Goal: Information Seeking & Learning: Learn about a topic

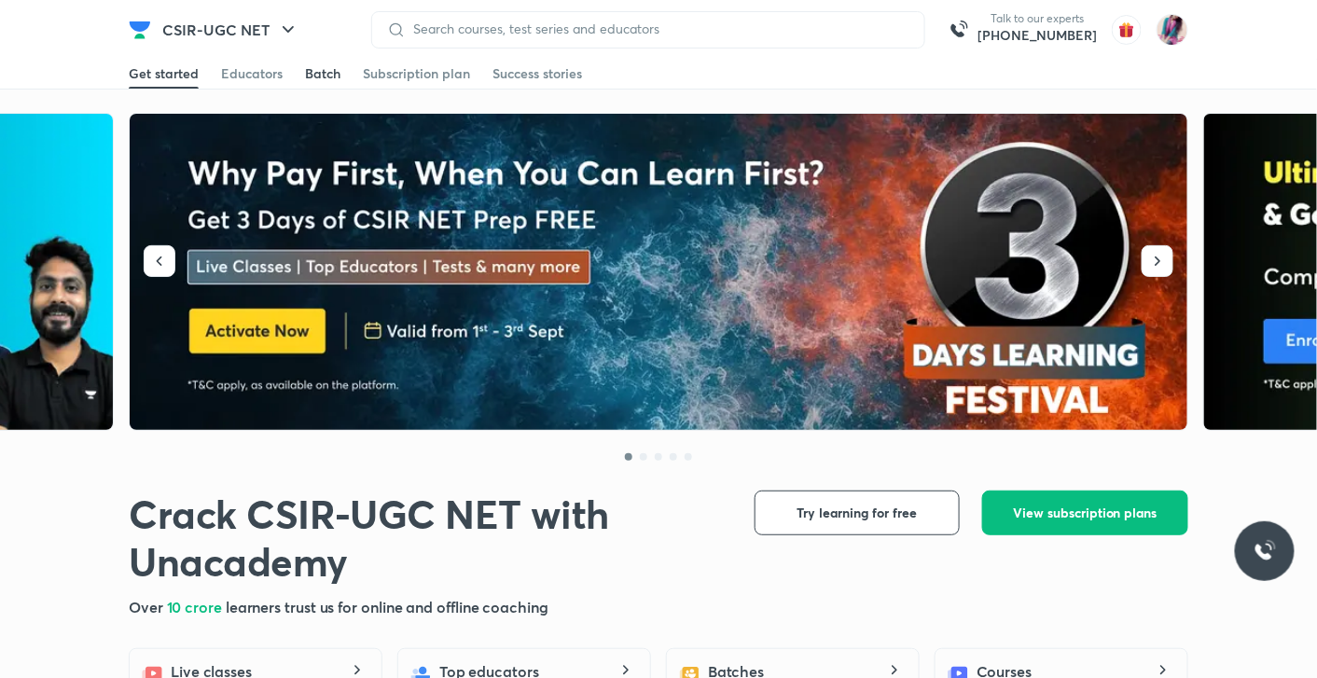
click at [325, 76] on div "Batch" at bounding box center [322, 73] width 35 height 19
click at [244, 76] on div "Educators" at bounding box center [252, 73] width 62 height 19
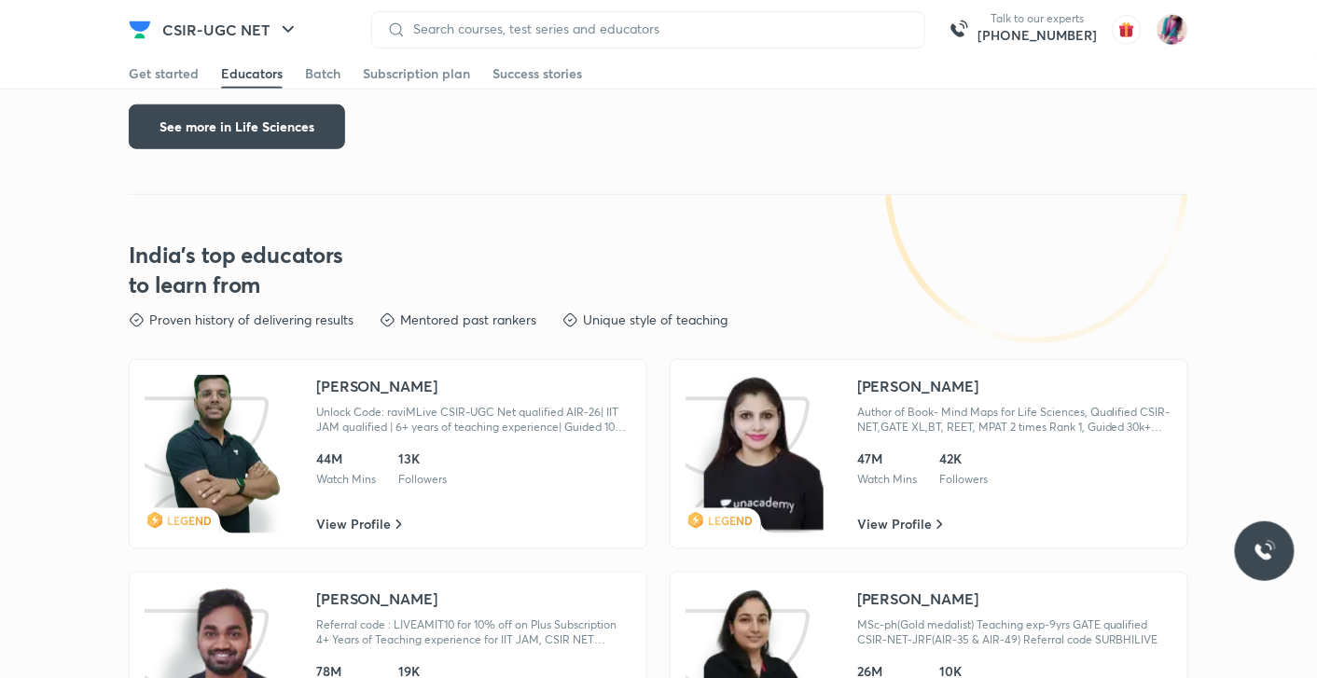
scroll to position [2759, 0]
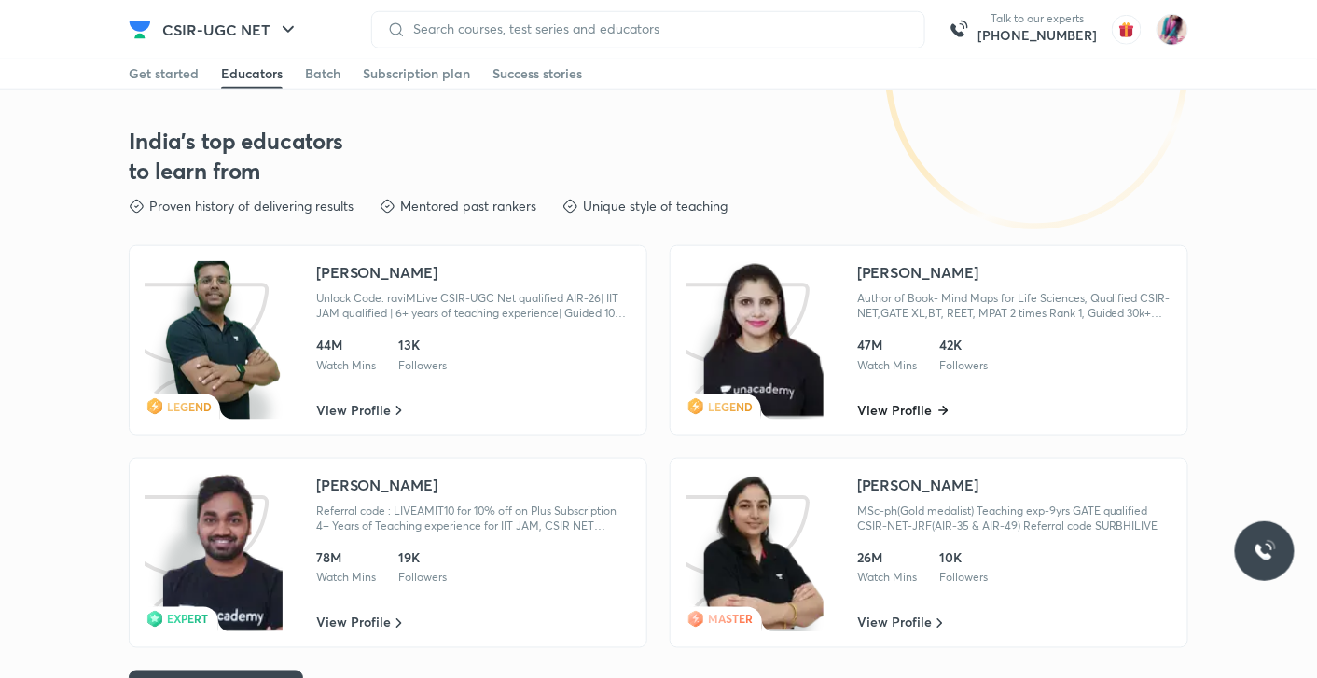
click at [938, 406] on icon at bounding box center [943, 411] width 10 height 10
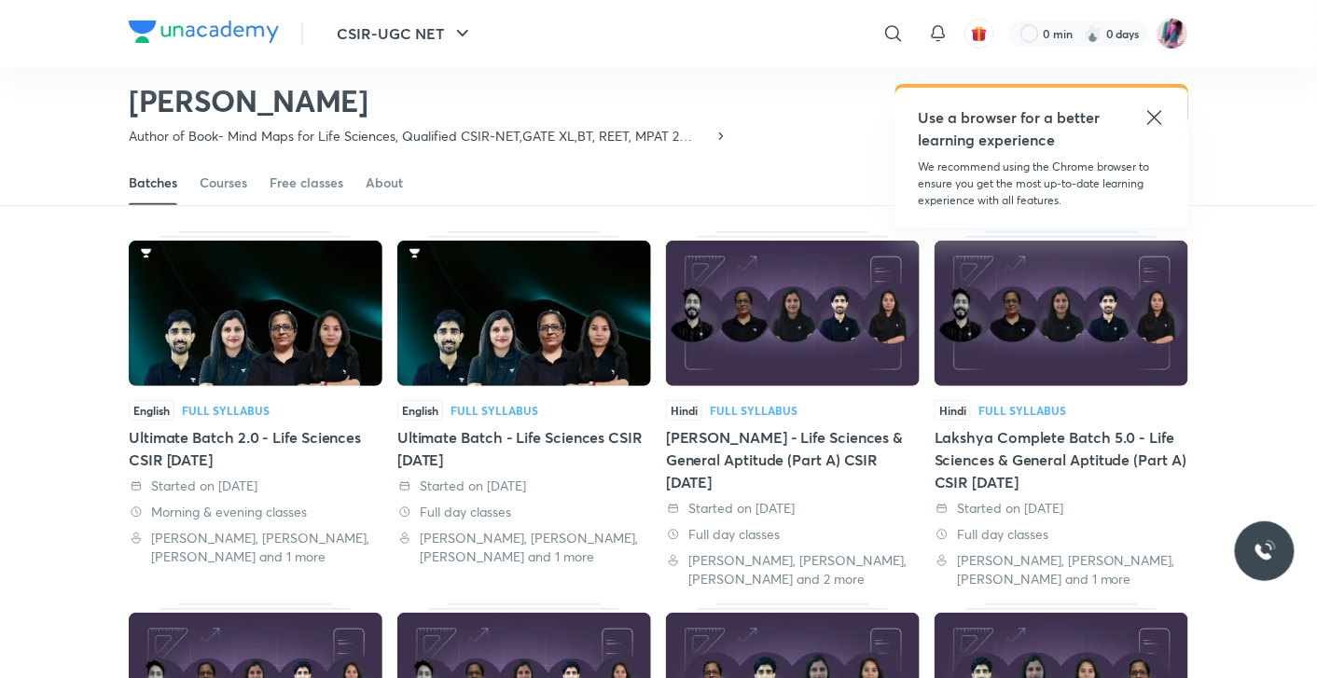
click at [1153, 121] on icon at bounding box center [1154, 117] width 22 height 22
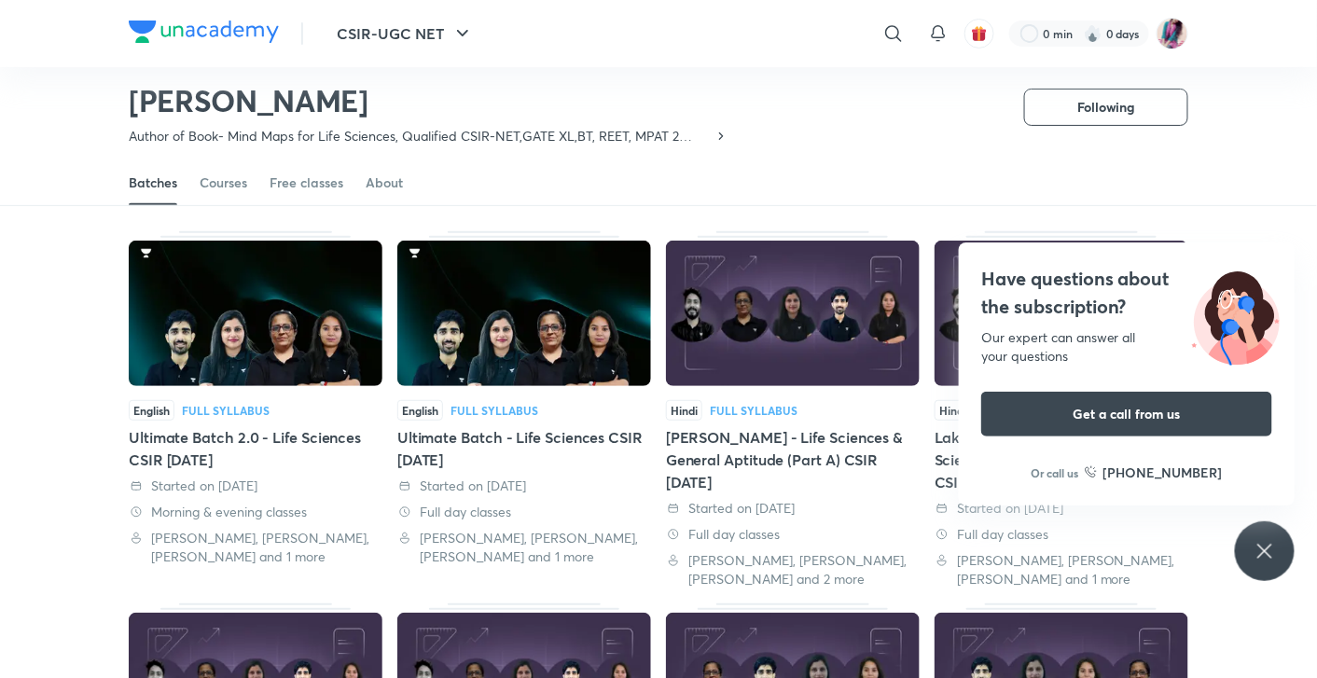
click at [1265, 576] on div "Have questions about the subscription? Our expert can answer all your questions…" at bounding box center [1265, 551] width 60 height 60
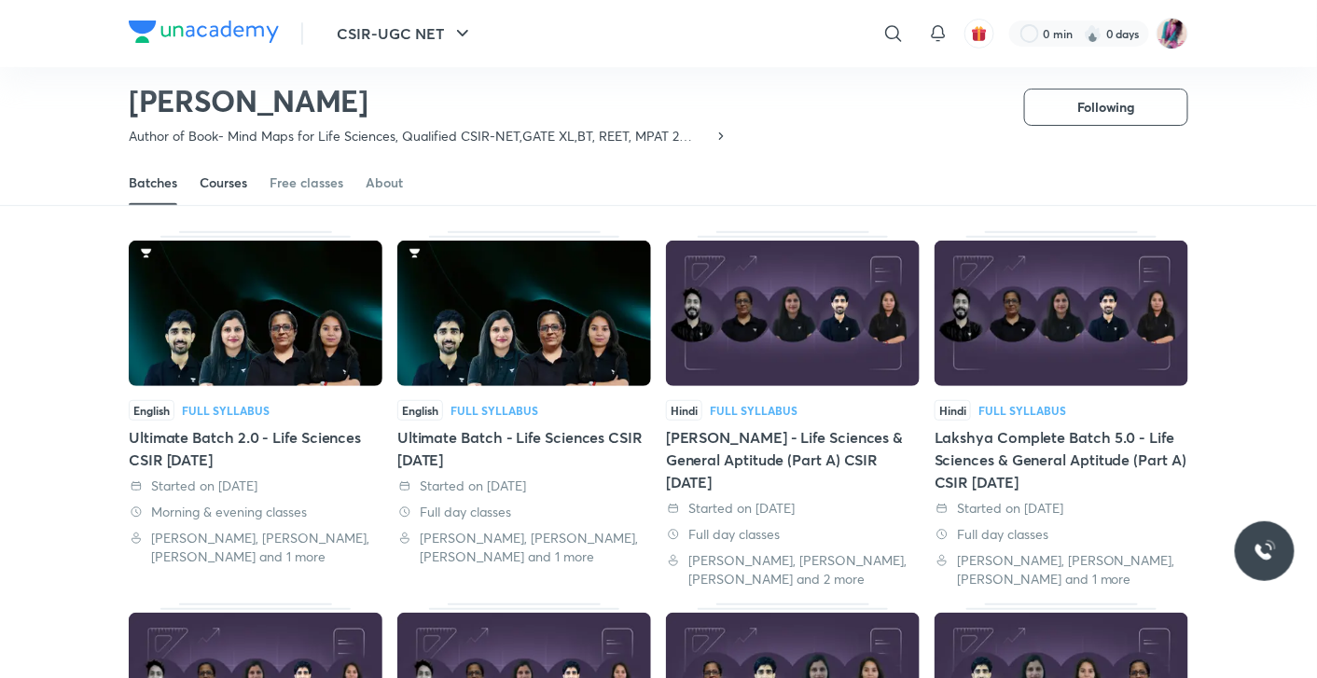
click at [224, 179] on div "Courses" at bounding box center [224, 182] width 48 height 19
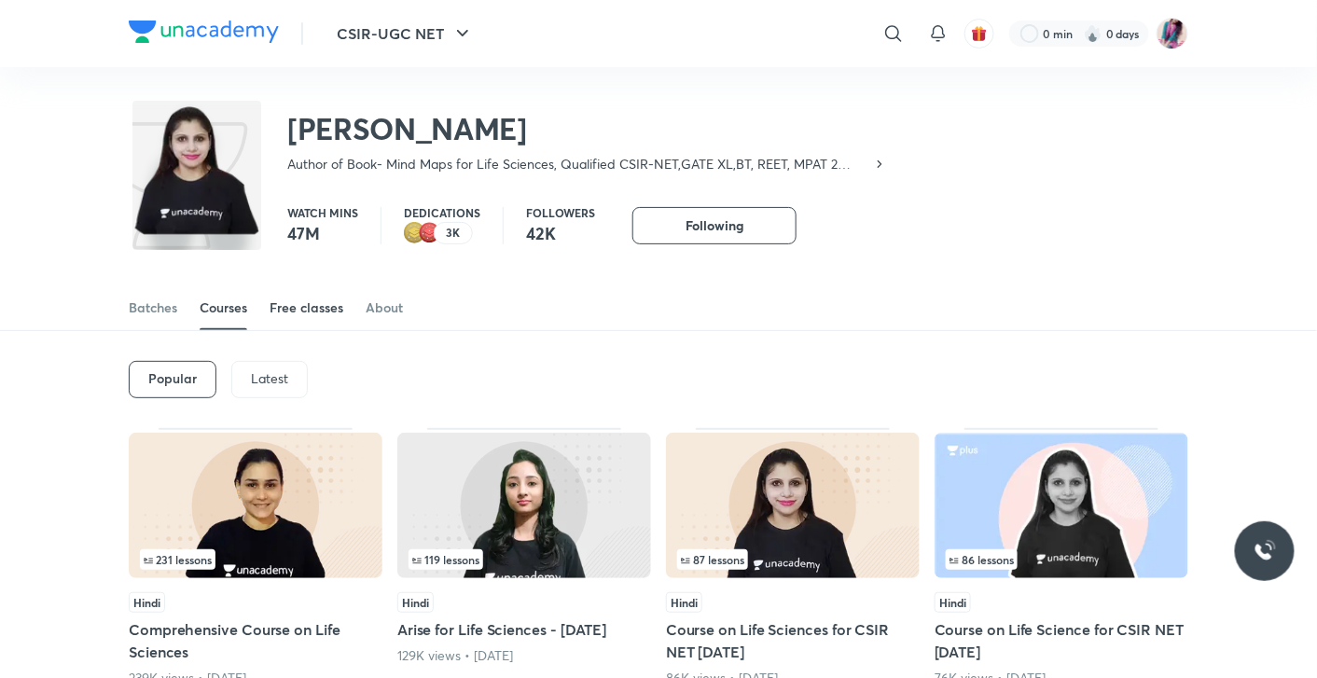
click at [317, 306] on div "Free classes" at bounding box center [306, 307] width 74 height 19
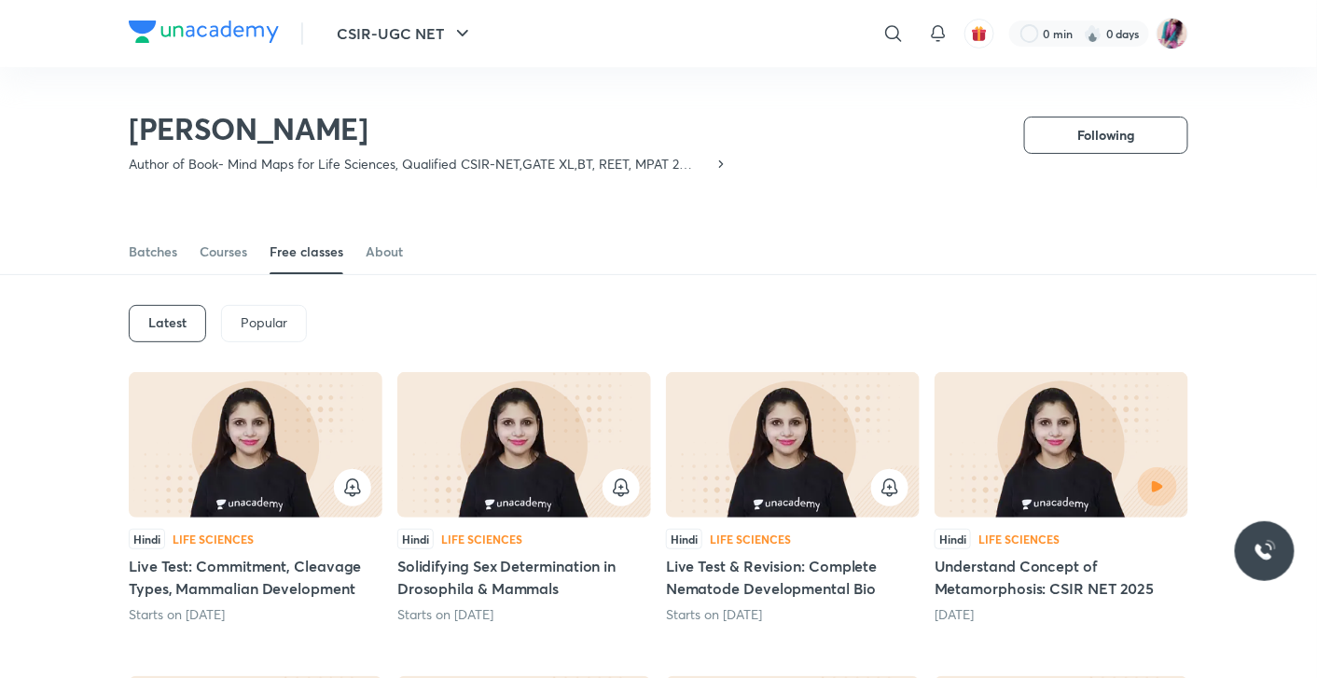
scroll to position [81, 0]
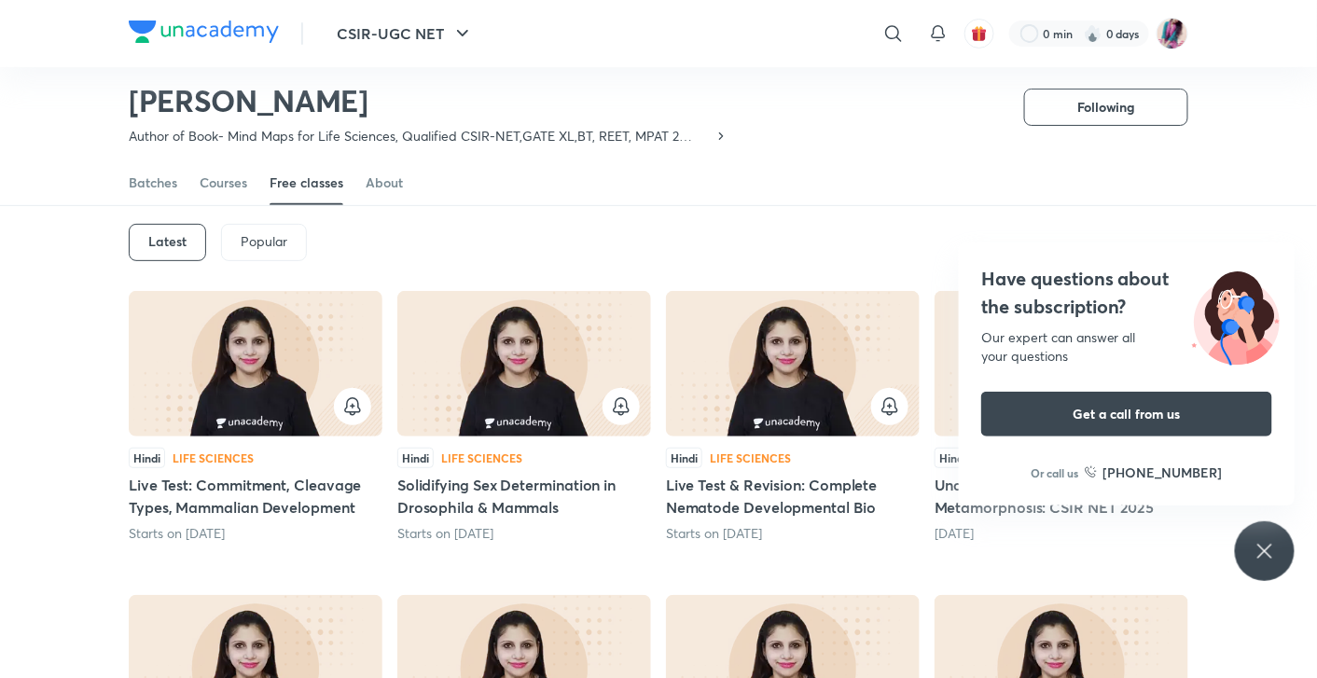
click at [1263, 571] on div "Have questions about the subscription? Our expert can answer all your questions…" at bounding box center [1265, 551] width 60 height 60
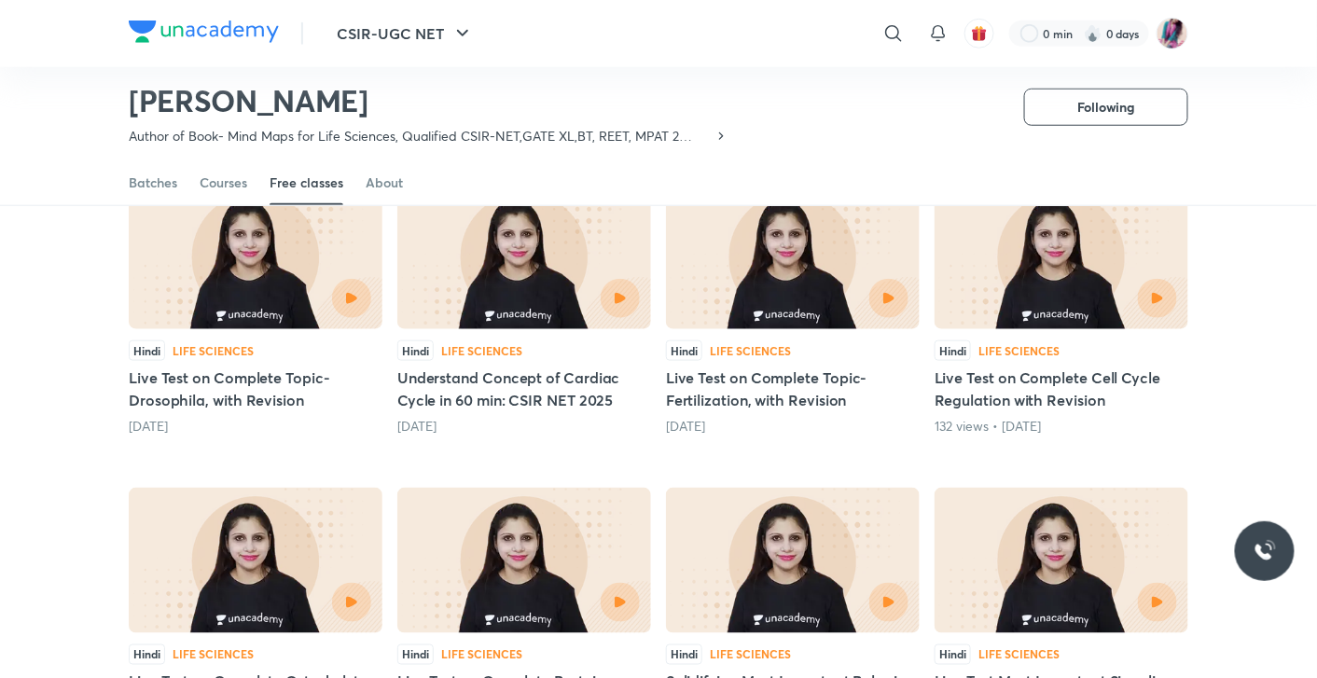
scroll to position [478, 0]
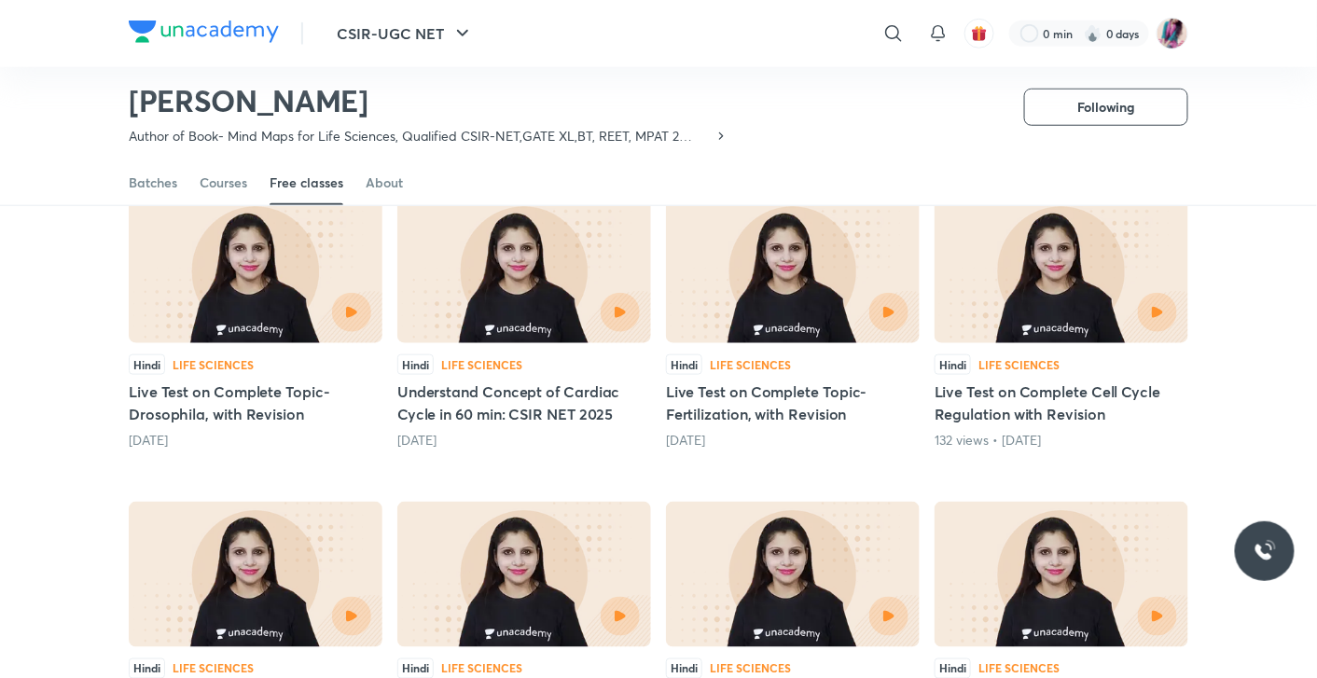
click at [773, 348] on div "Hindi Life Sciences Live Test on Complete Topic- Fertilization, with Revision 1…" at bounding box center [793, 324] width 254 height 252
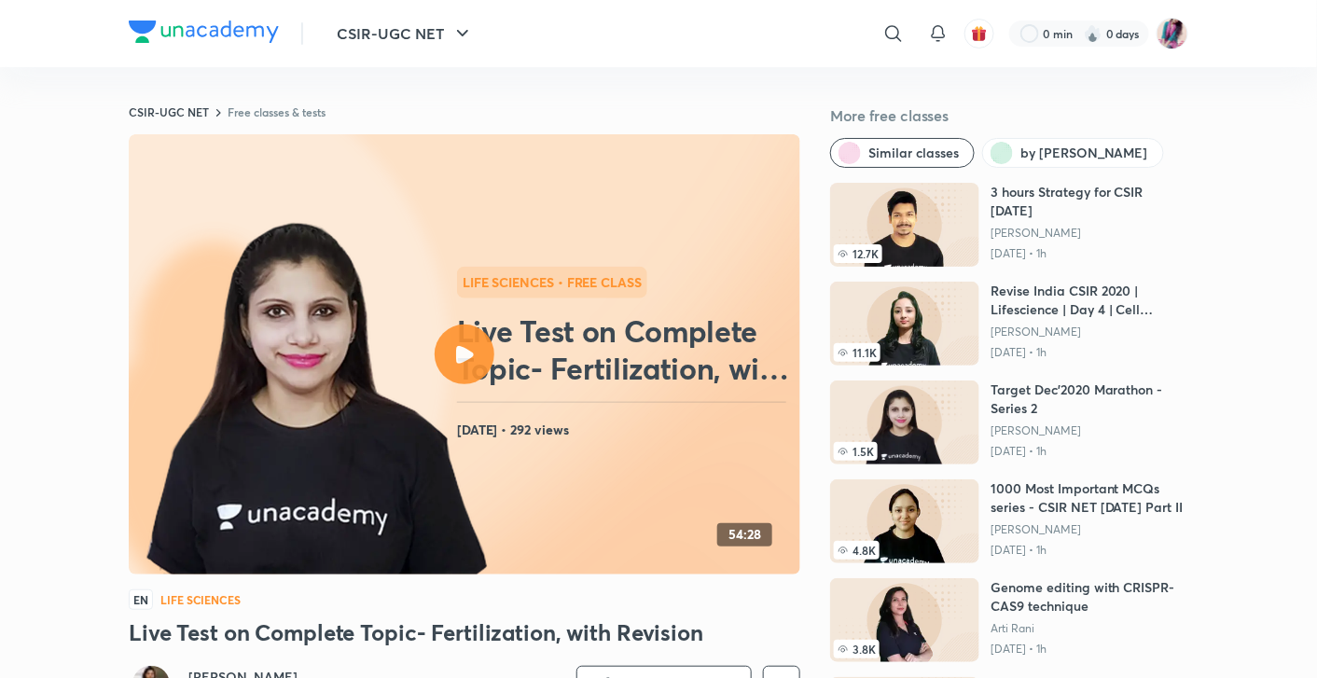
click at [456, 349] on icon at bounding box center [465, 355] width 18 height 18
click at [456, 351] on icon at bounding box center [465, 355] width 18 height 18
click at [457, 348] on icon at bounding box center [465, 355] width 18 height 18
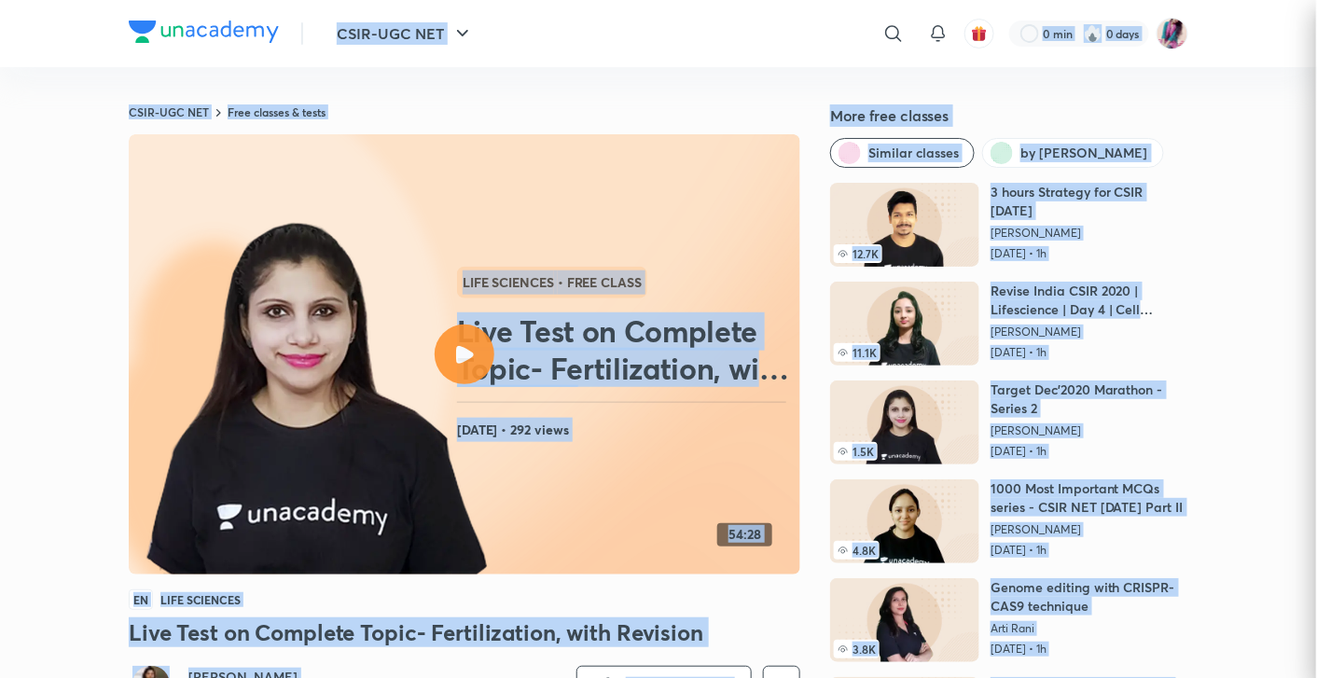
click at [457, 348] on icon at bounding box center [465, 355] width 18 height 18
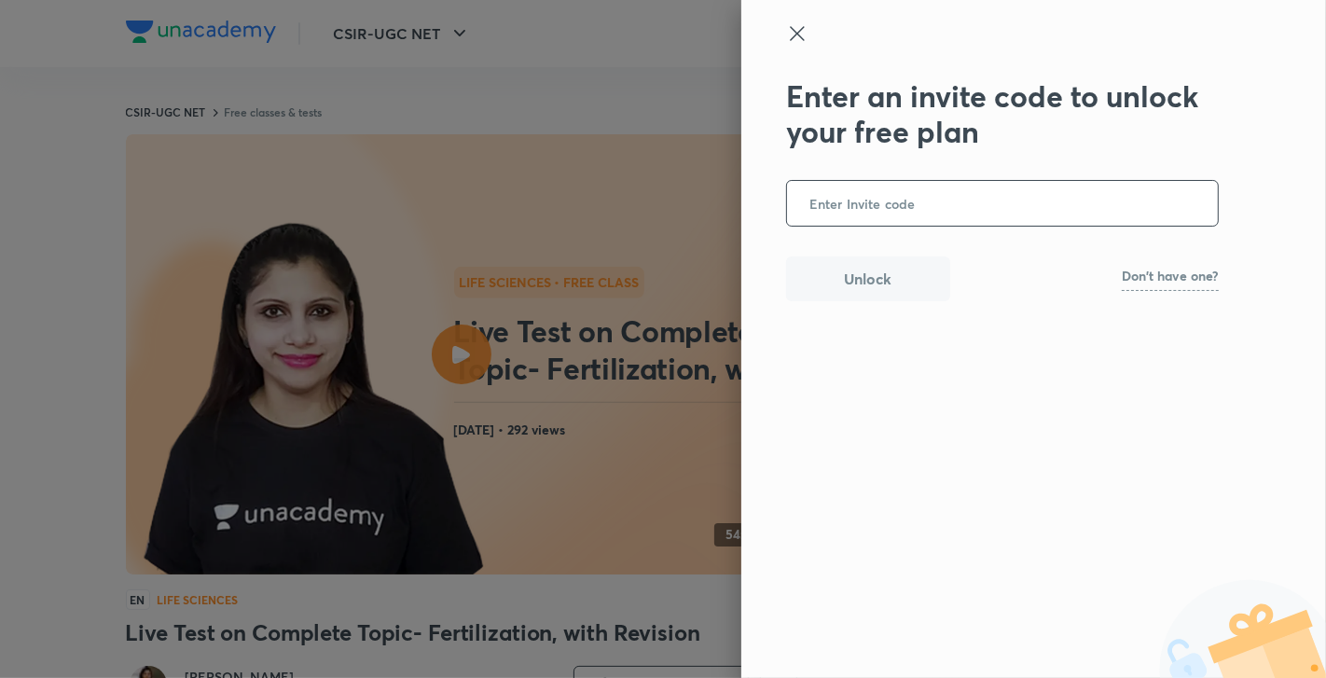
click at [794, 34] on icon at bounding box center [797, 33] width 22 height 22
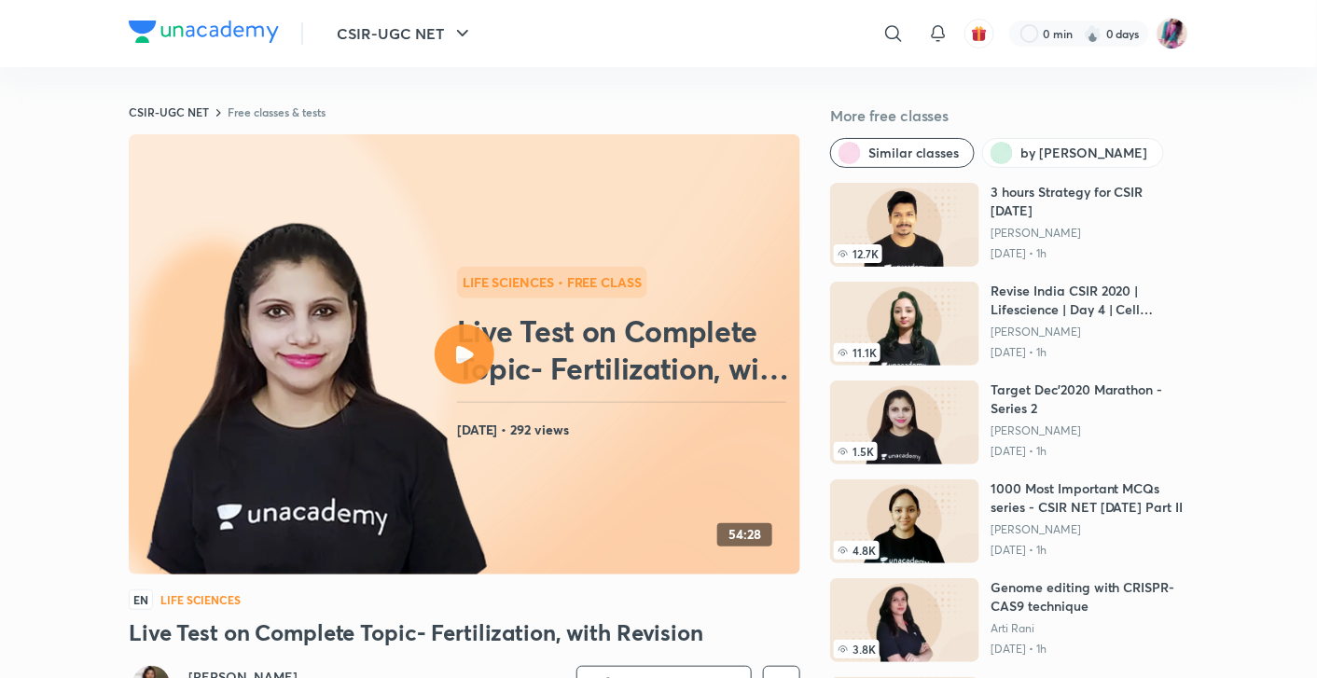
click at [258, 113] on link "Free classes & tests" at bounding box center [277, 111] width 98 height 15
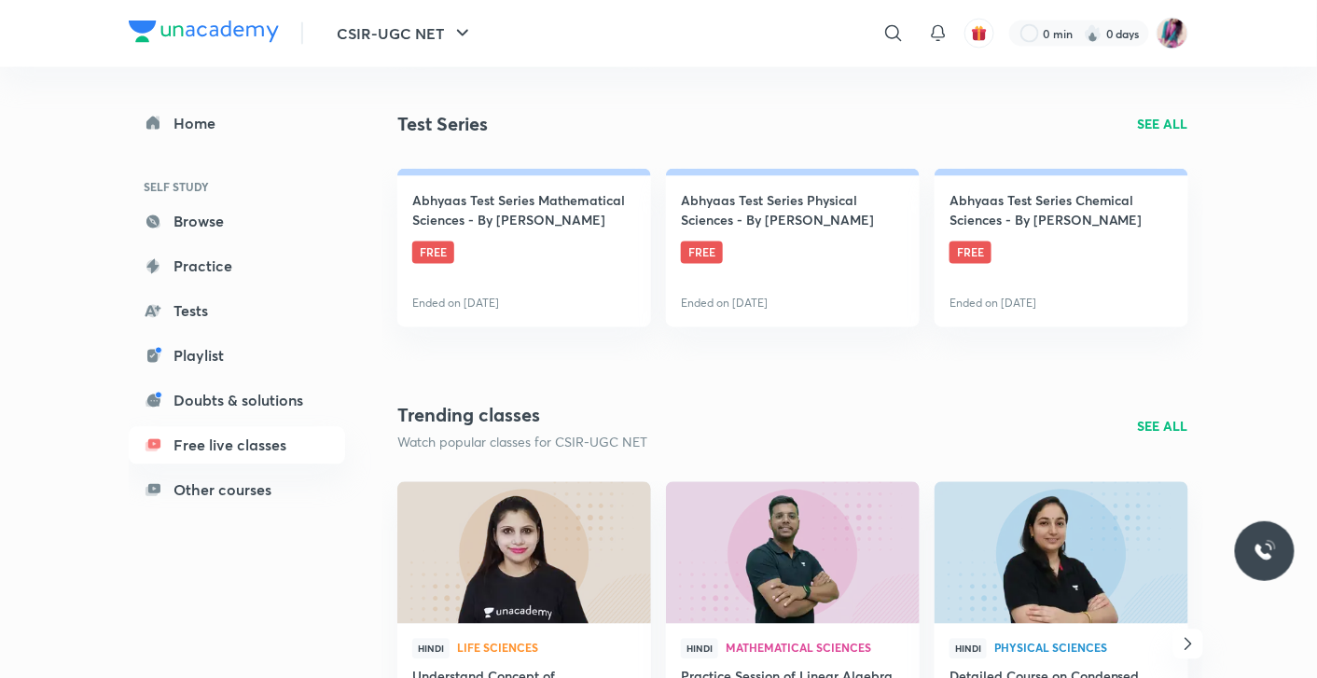
scroll to position [1156, 0]
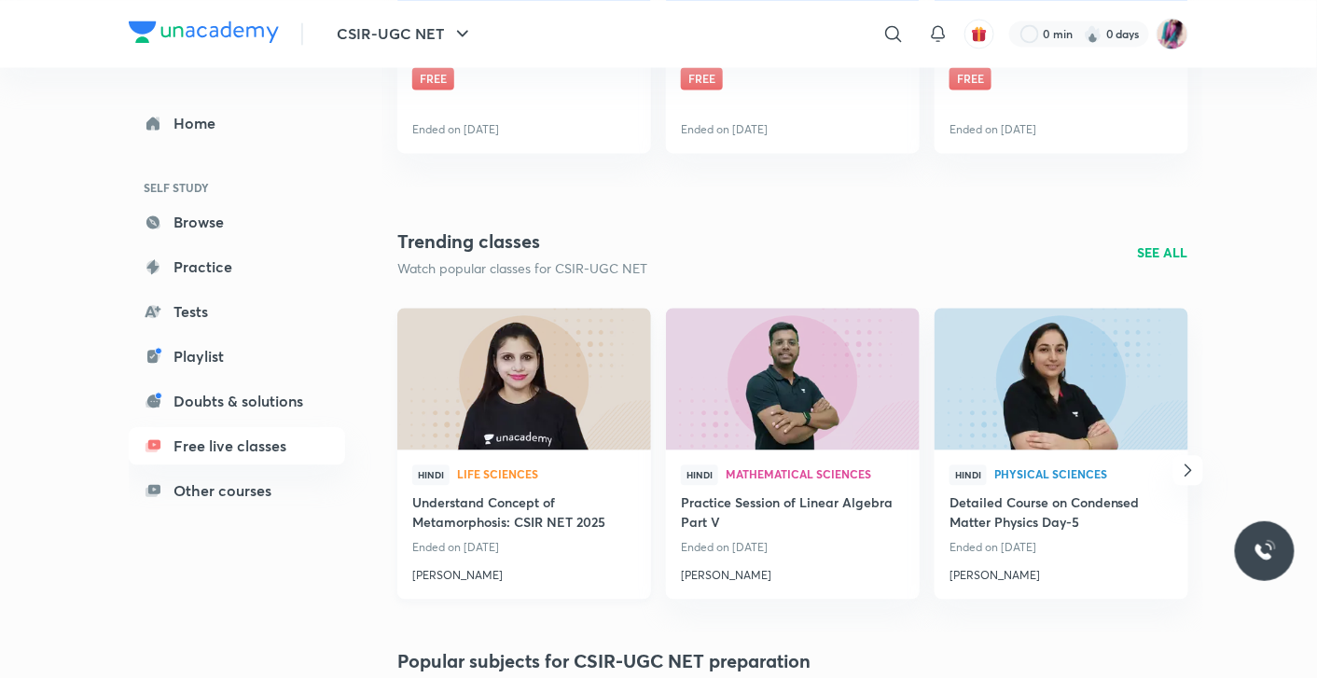
click at [545, 519] on h4 "Understand Concept of Metamorphosis: CSIR NET 2025" at bounding box center [524, 513] width 224 height 43
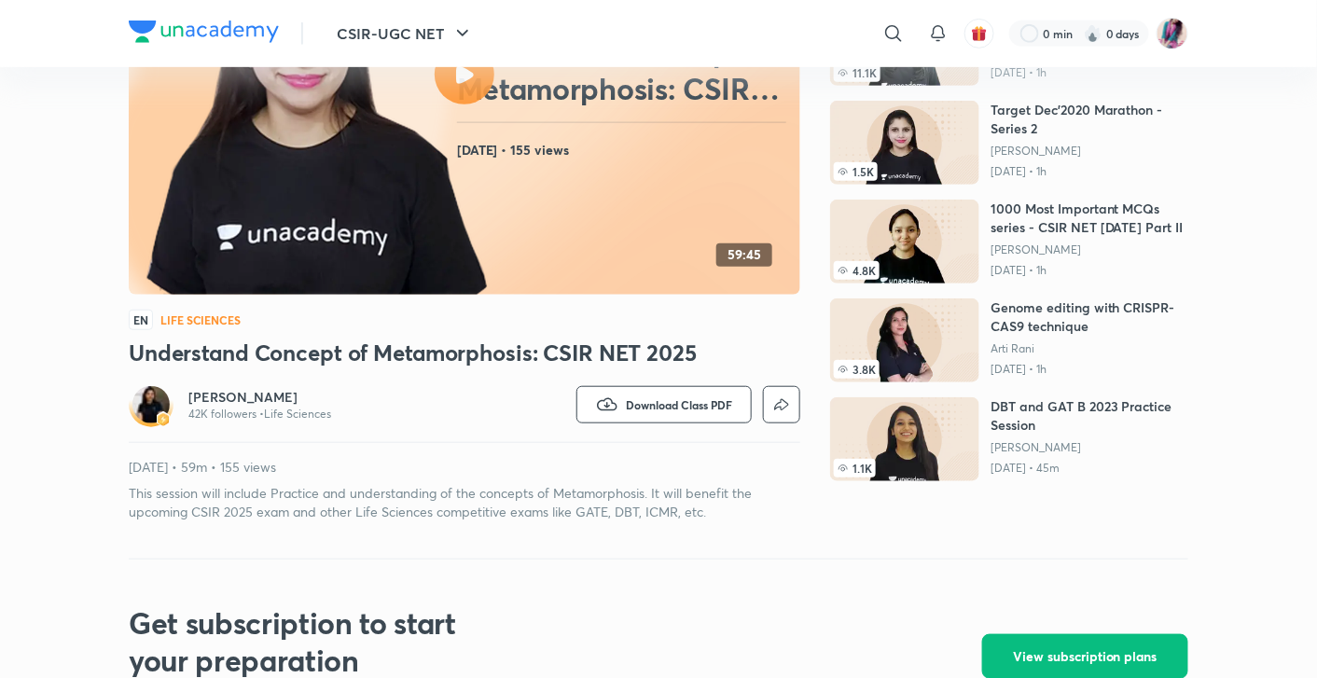
scroll to position [276, 0]
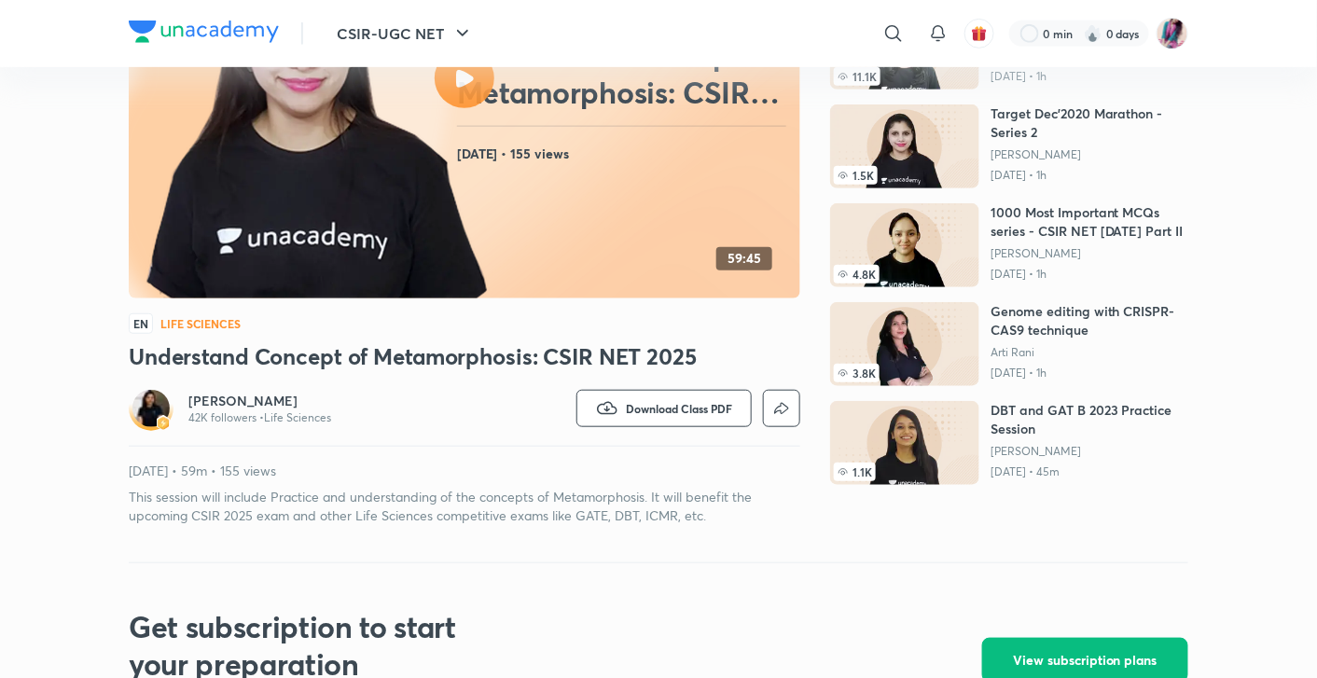
click at [281, 418] on p "42K followers • Life Sciences" at bounding box center [259, 417] width 143 height 15
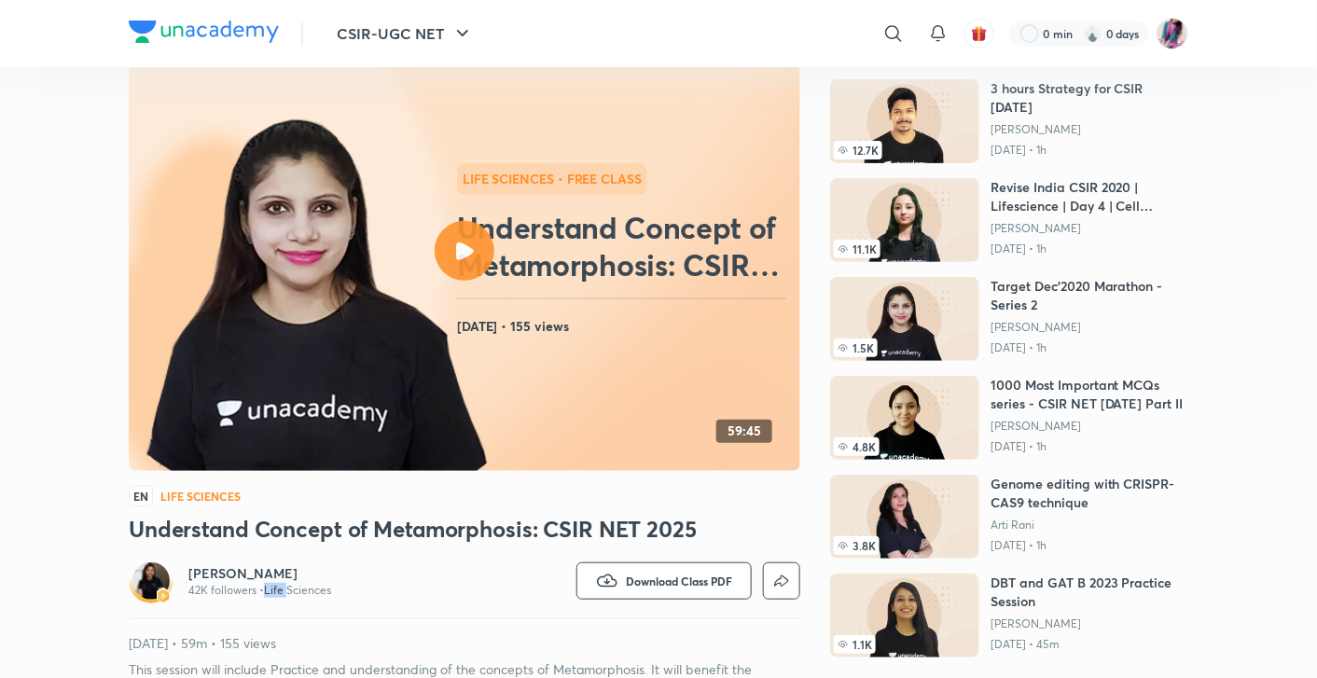
scroll to position [0, 0]
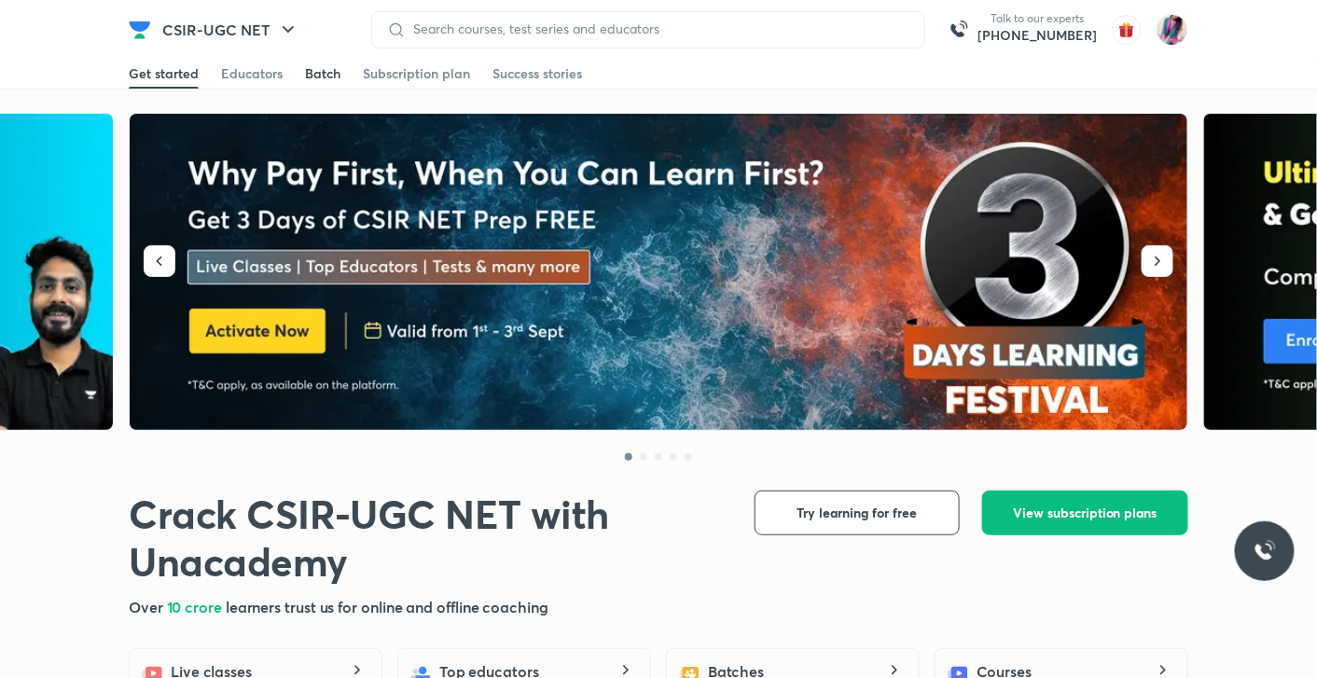
click at [316, 76] on div "Batch" at bounding box center [322, 73] width 35 height 19
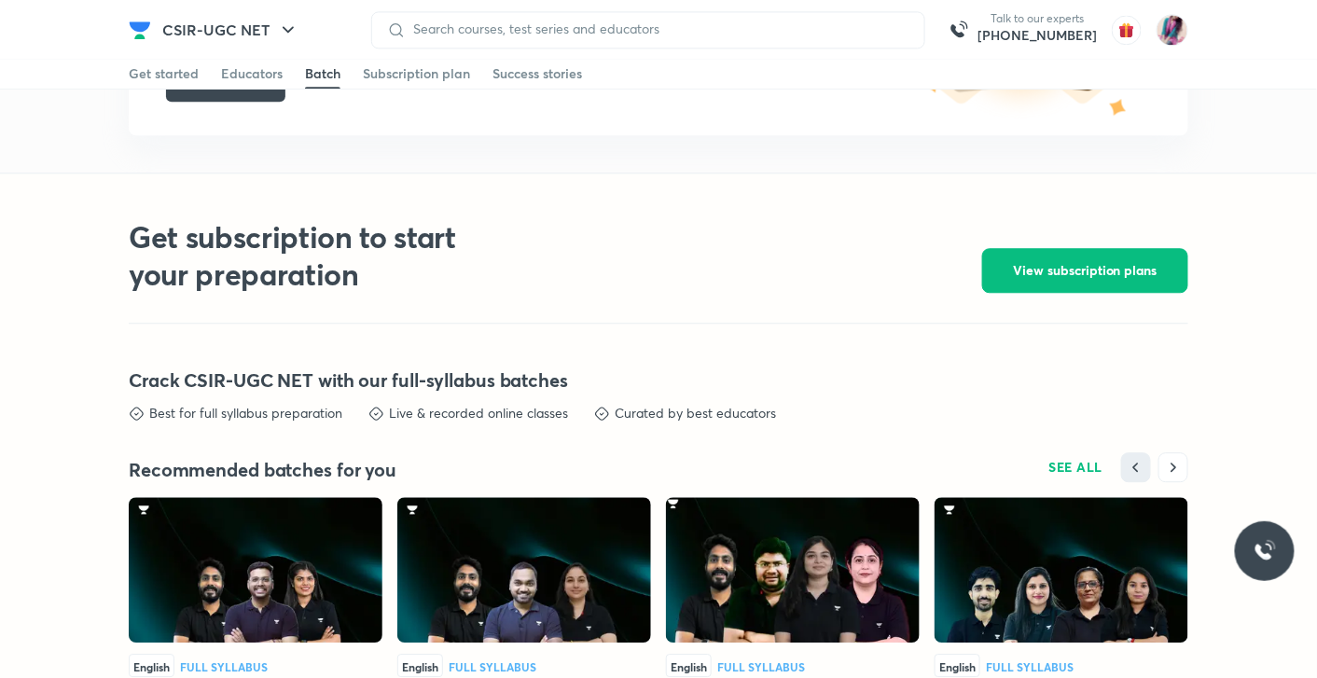
scroll to position [3861, 0]
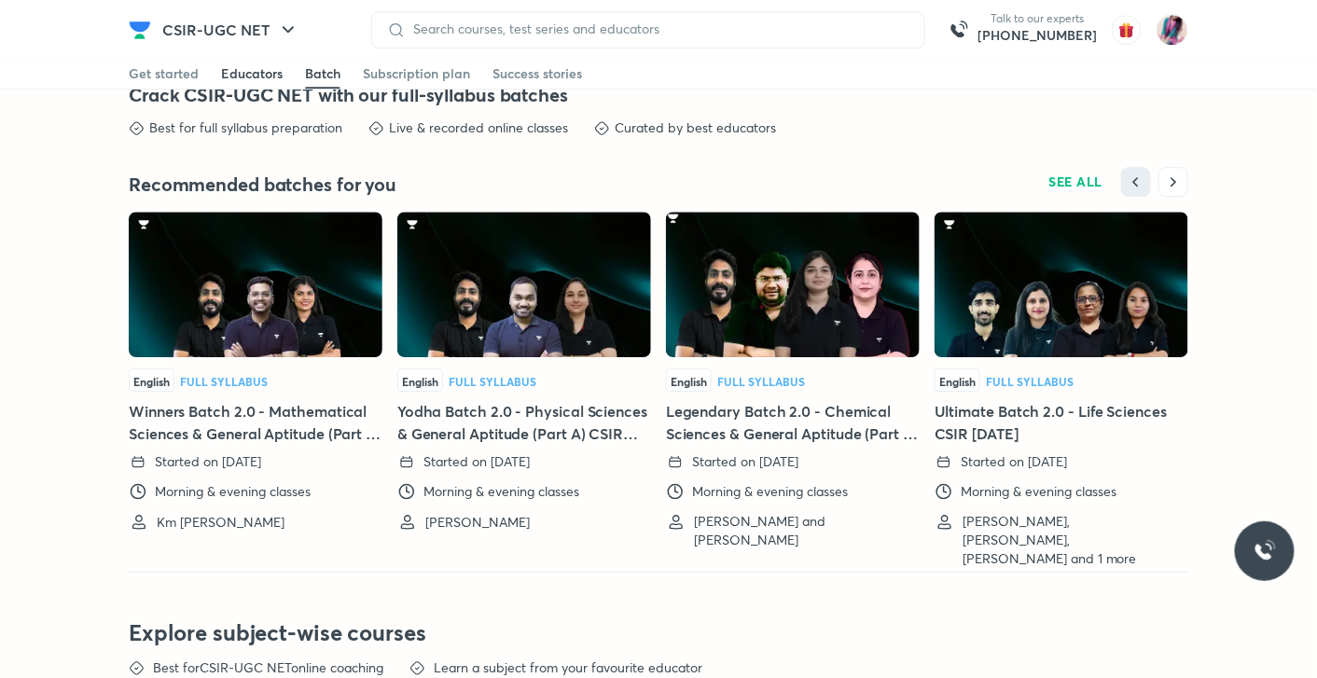
click at [258, 64] on div "Educators" at bounding box center [252, 73] width 62 height 19
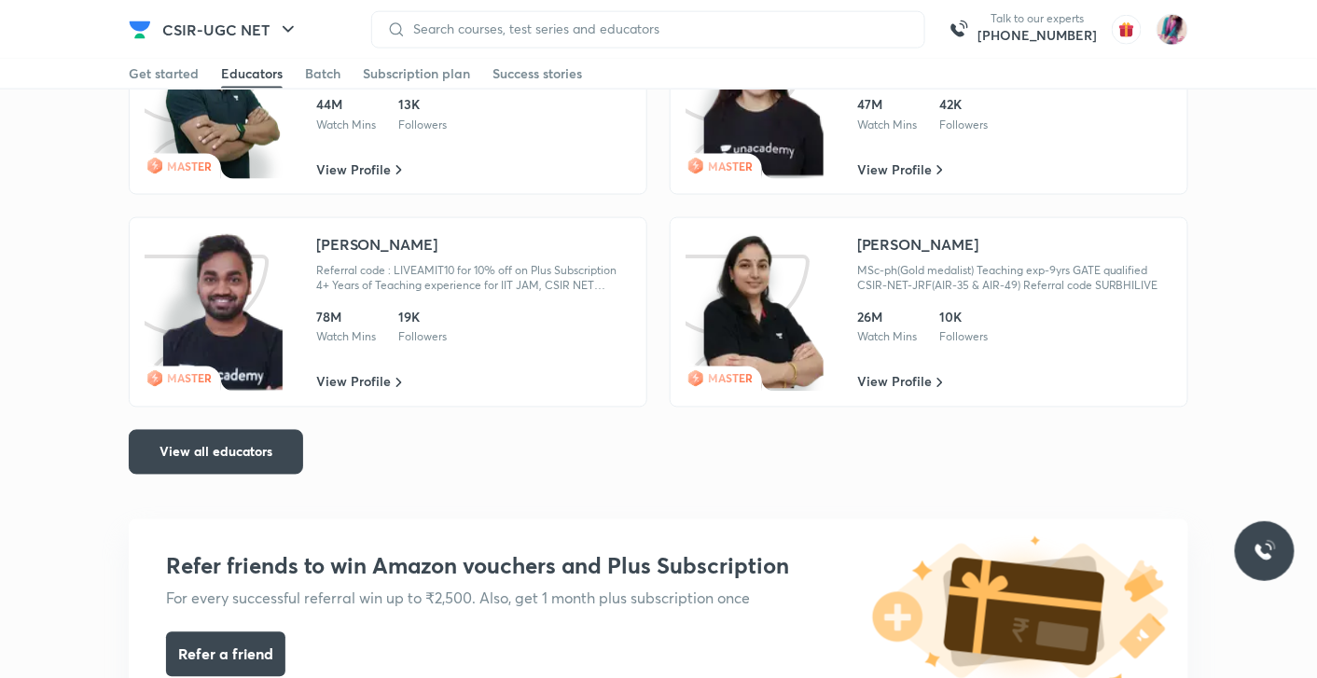
scroll to position [2759, 0]
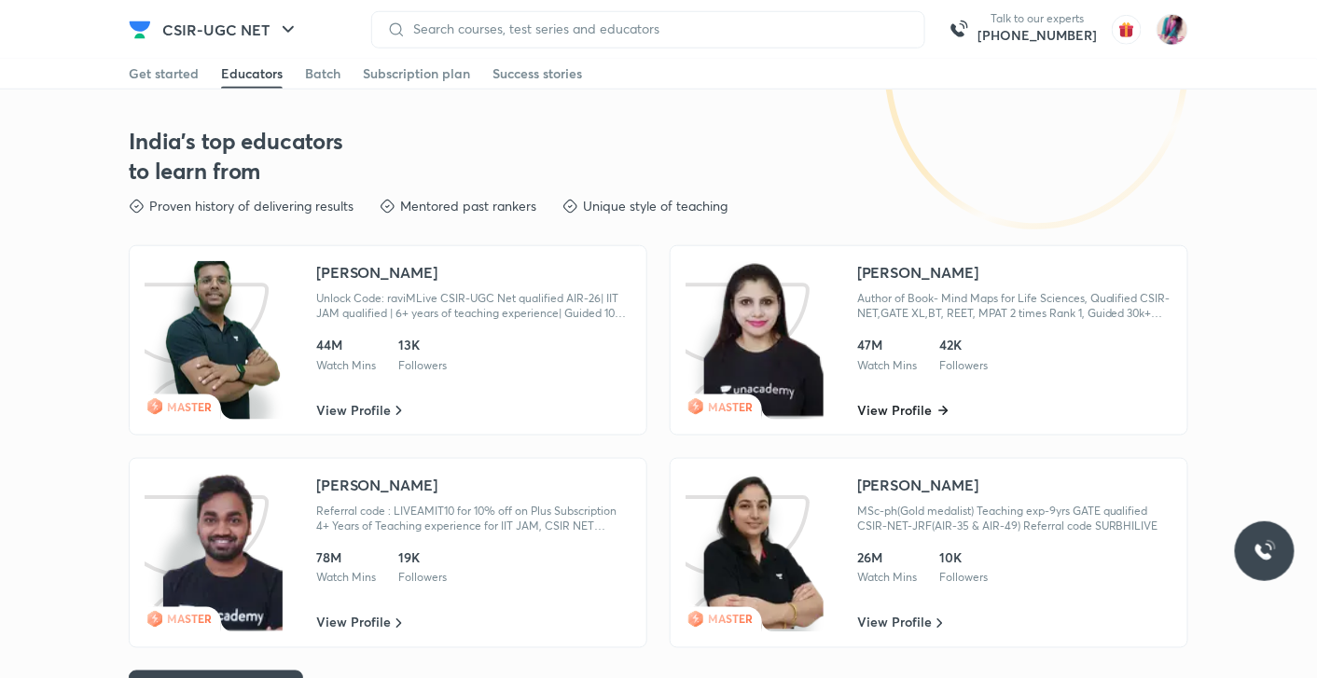
click at [938, 406] on icon at bounding box center [943, 411] width 10 height 10
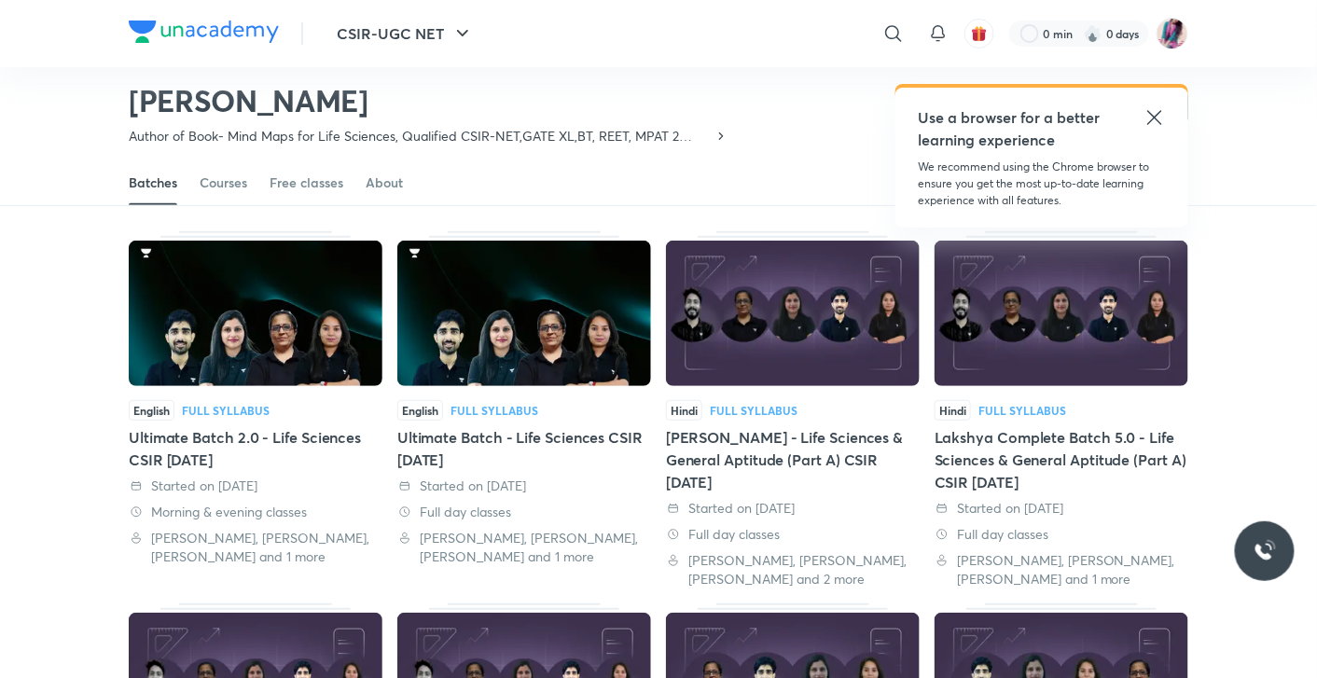
click at [302, 180] on div "Free classes" at bounding box center [306, 182] width 74 height 19
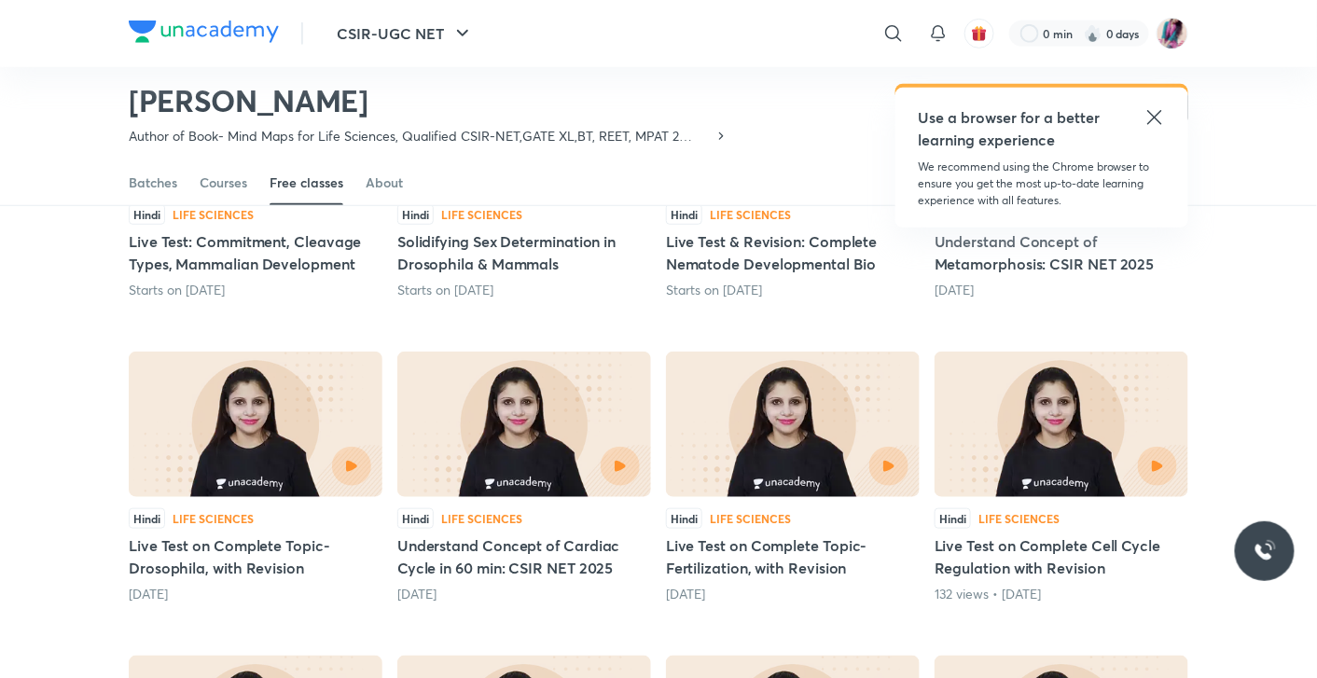
scroll to position [323, 0]
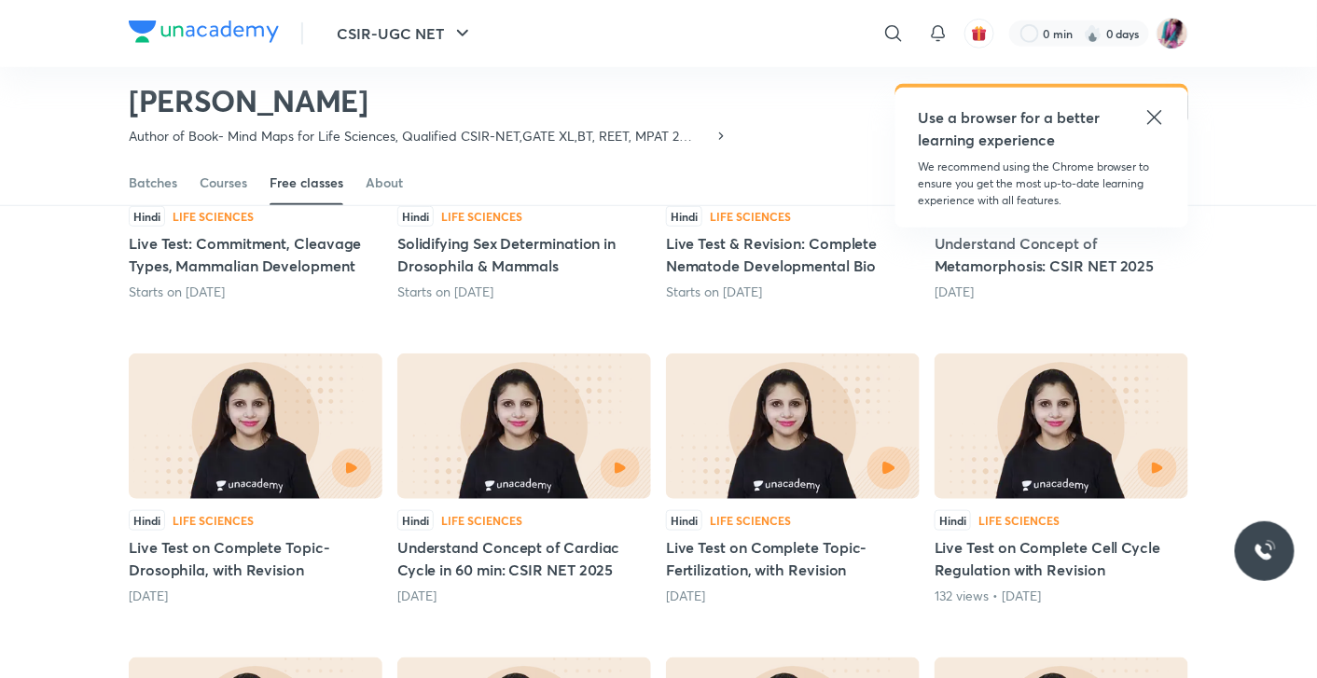
click at [888, 466] on icon "button" at bounding box center [888, 468] width 12 height 12
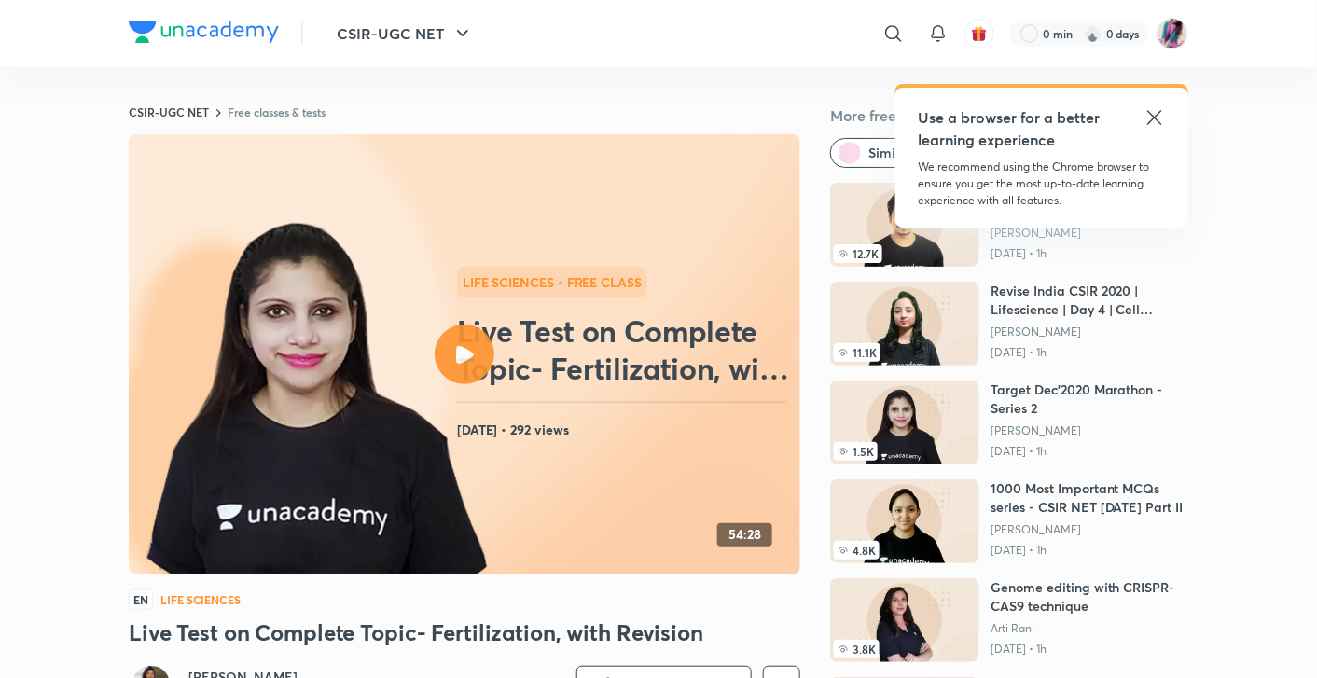
click at [449, 355] on div at bounding box center [465, 355] width 60 height 60
click at [1151, 115] on icon at bounding box center [1154, 117] width 22 height 22
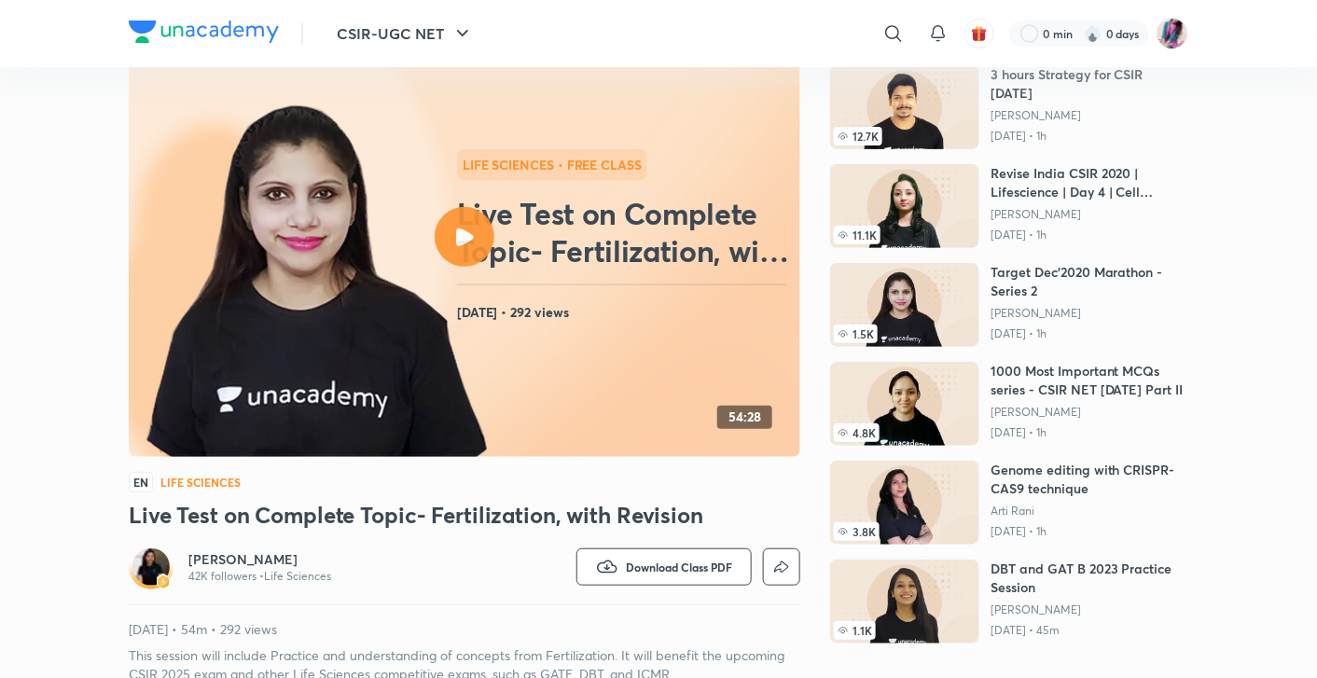
scroll to position [86, 0]
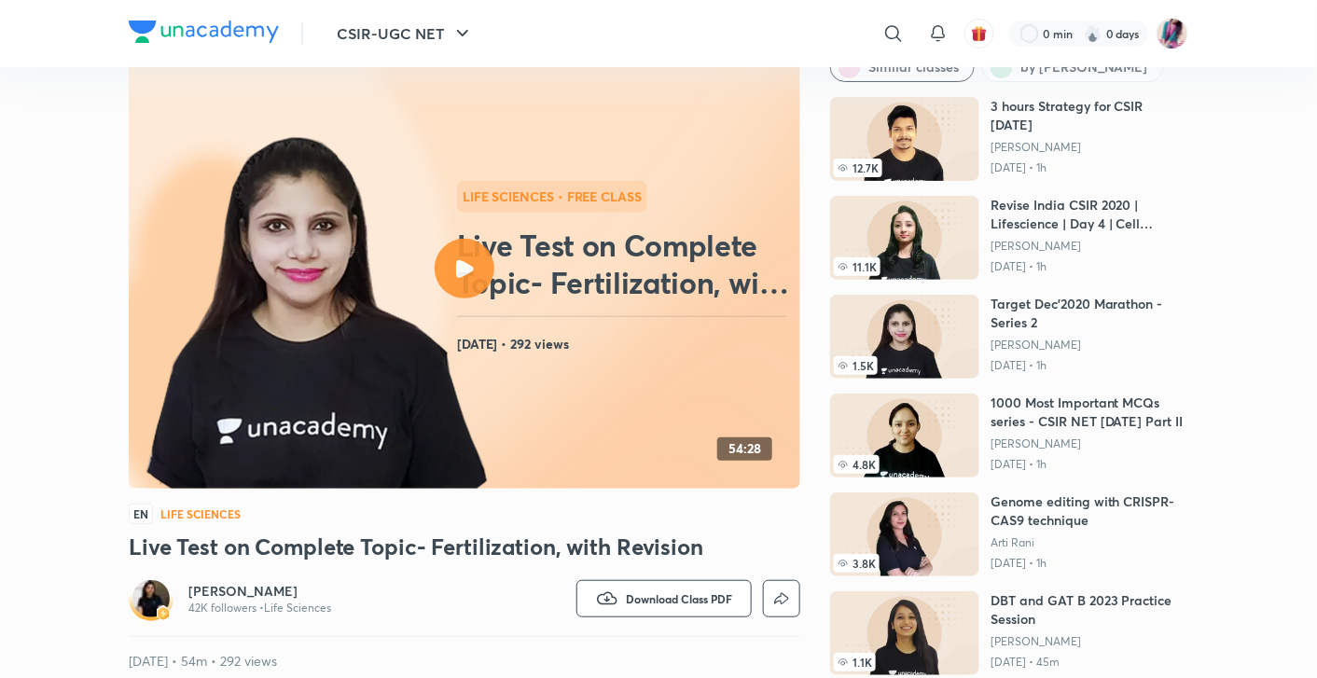
click at [461, 261] on icon at bounding box center [465, 269] width 18 height 18
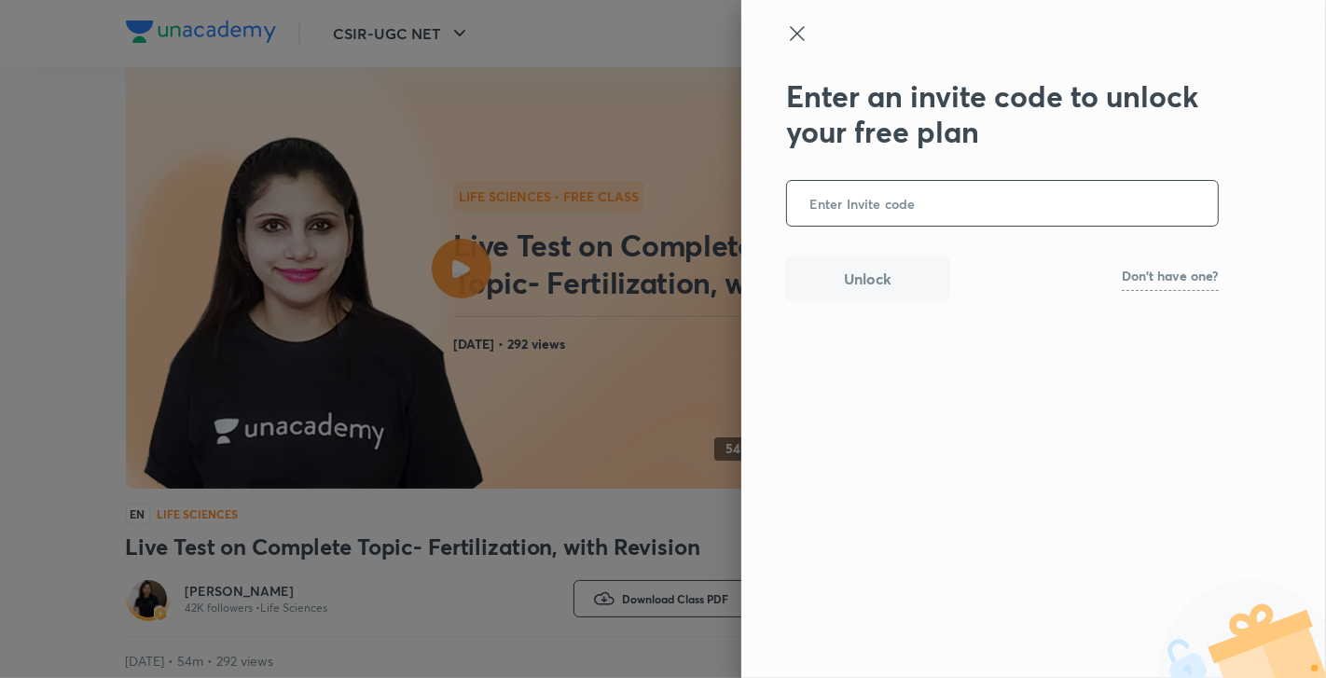
click at [852, 202] on input "text" at bounding box center [1002, 204] width 431 height 46
click at [800, 31] on icon at bounding box center [797, 33] width 14 height 14
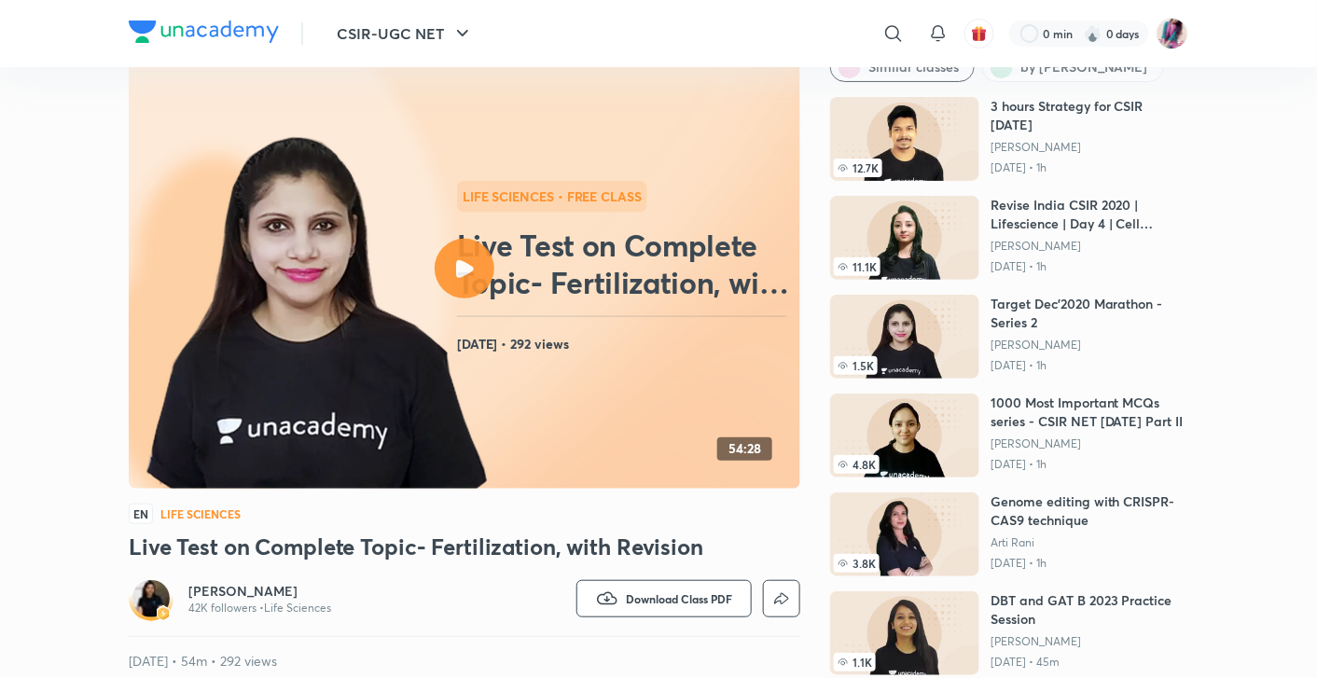
click at [468, 273] on icon at bounding box center [465, 269] width 18 height 18
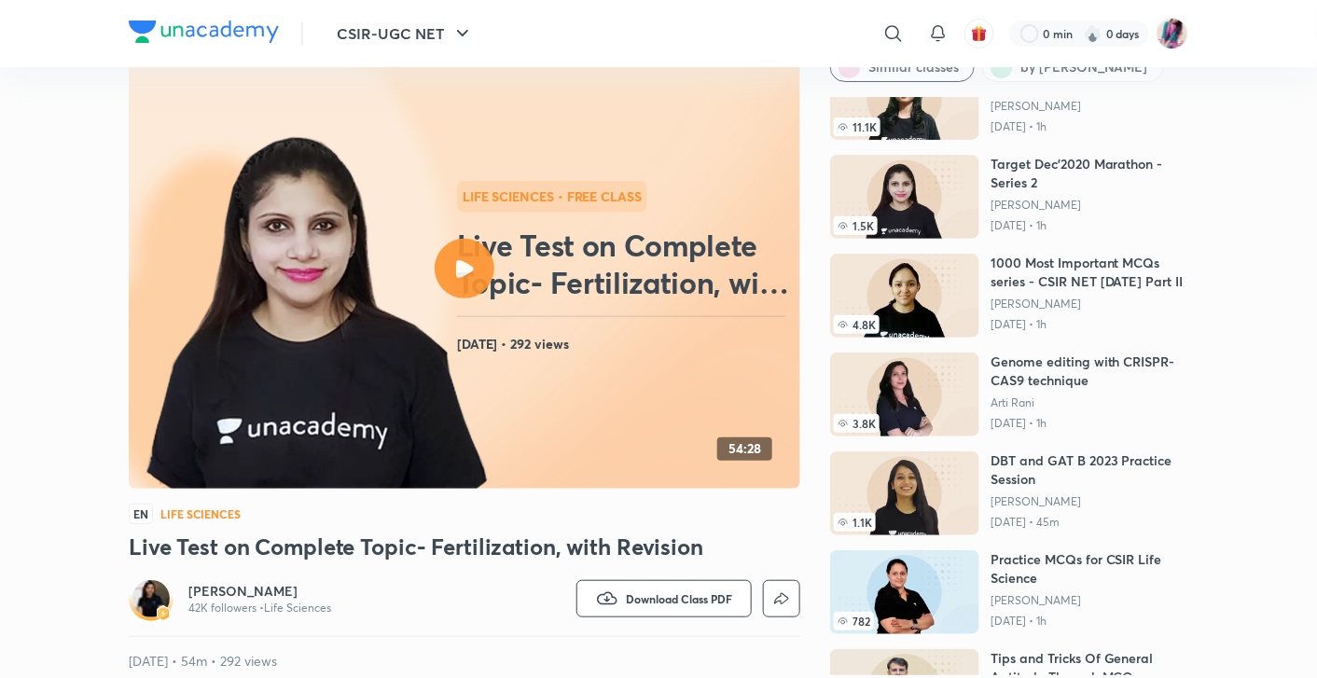
scroll to position [109, 0]
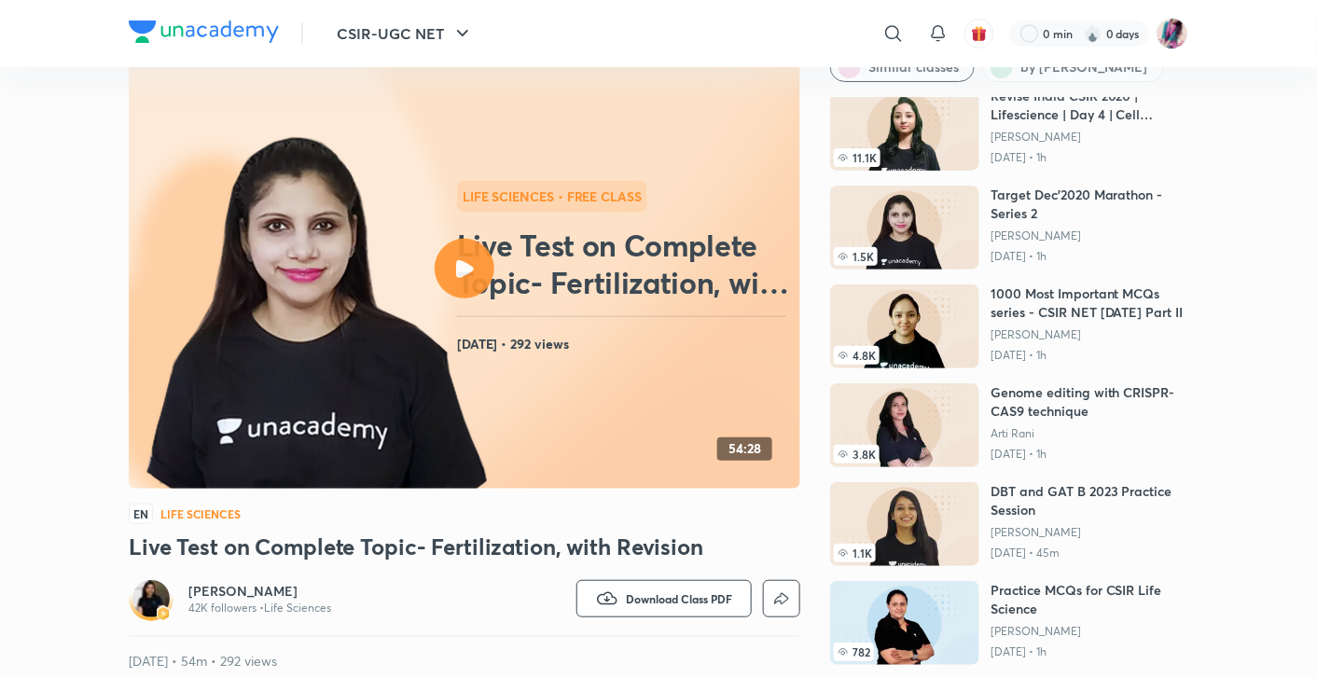
click at [928, 530] on img at bounding box center [904, 524] width 149 height 84
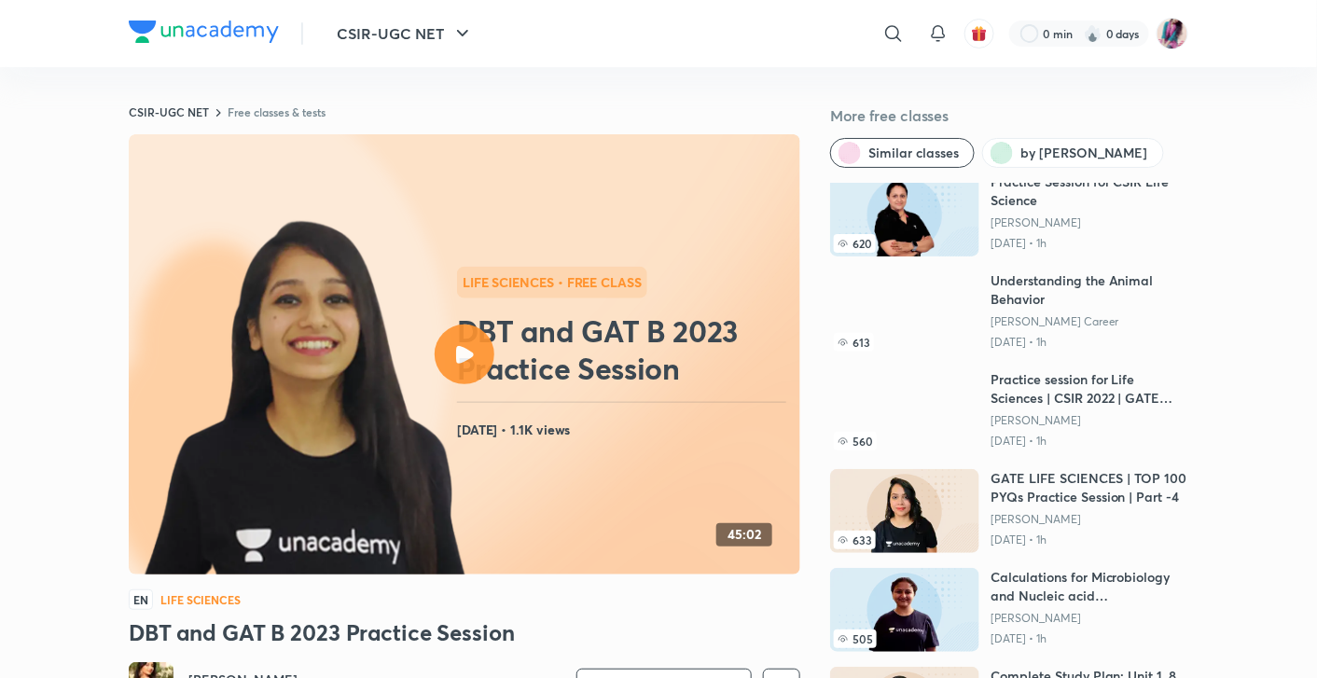
click at [472, 349] on icon at bounding box center [465, 355] width 18 height 18
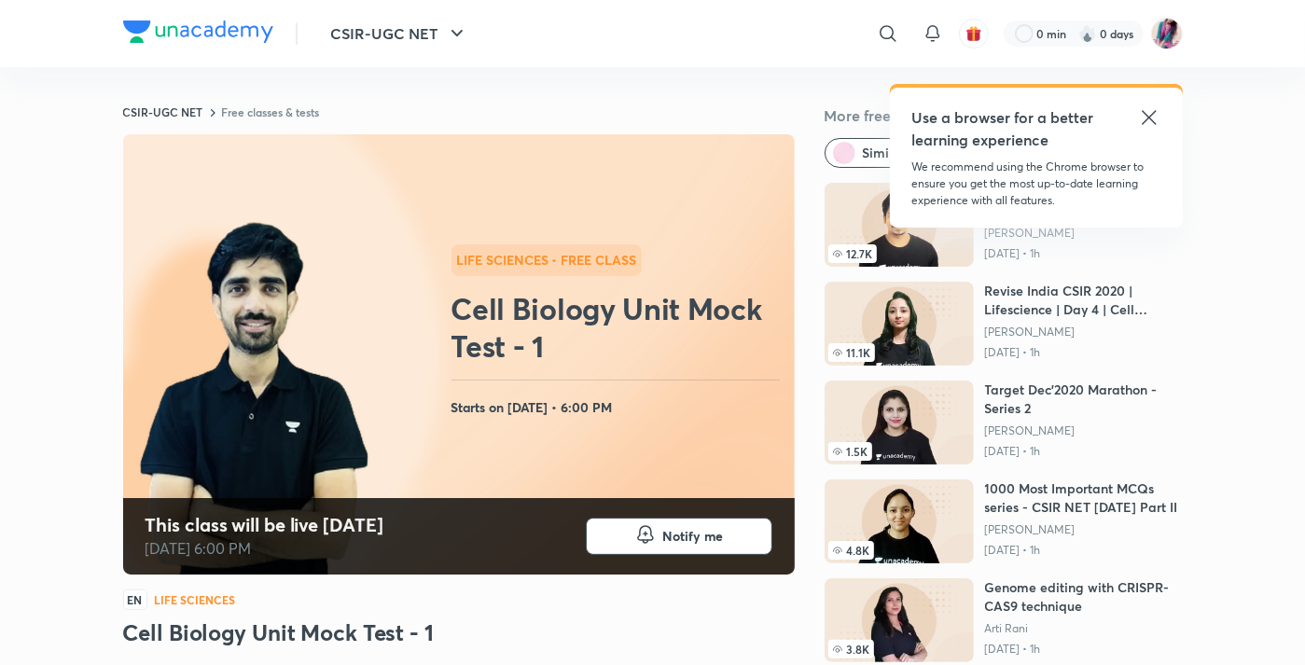
click at [972, 47] on button "button" at bounding box center [974, 34] width 30 height 30
